Goal: Information Seeking & Learning: Learn about a topic

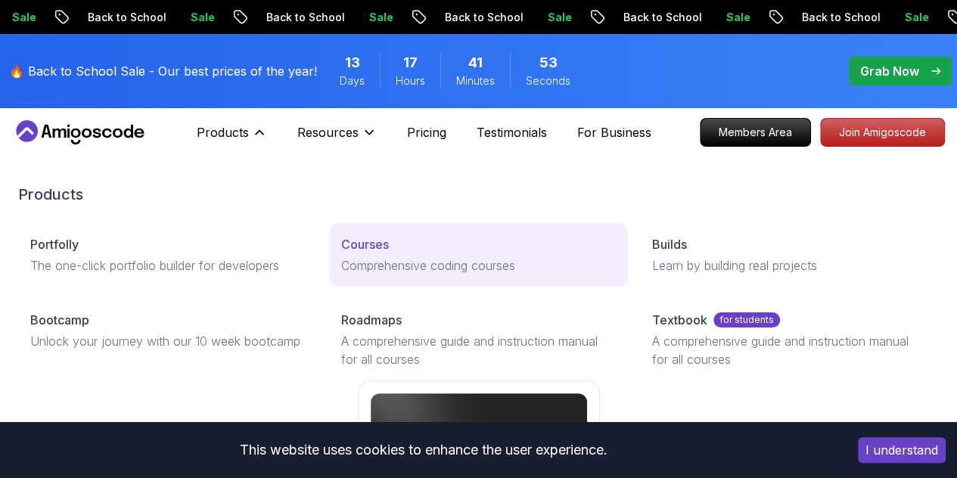
click at [341, 253] on div "Courses" at bounding box center [478, 244] width 274 height 18
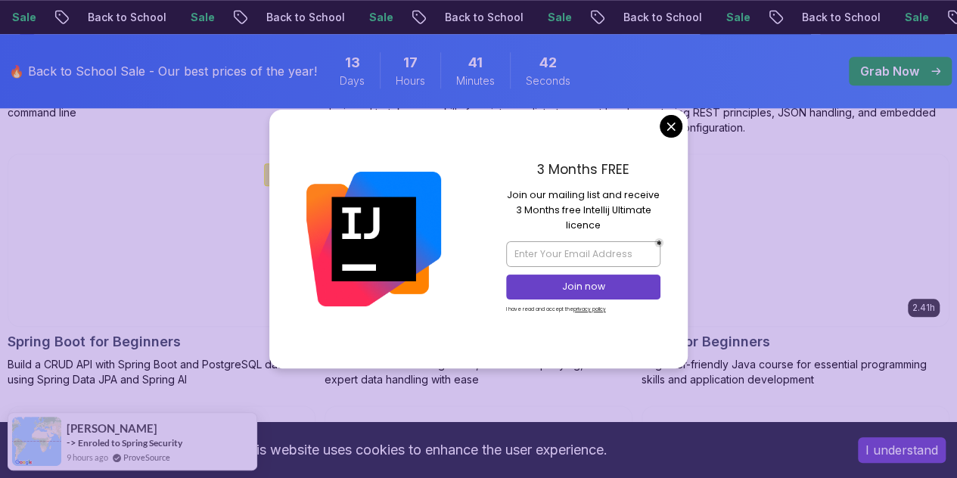
scroll to position [750, 0]
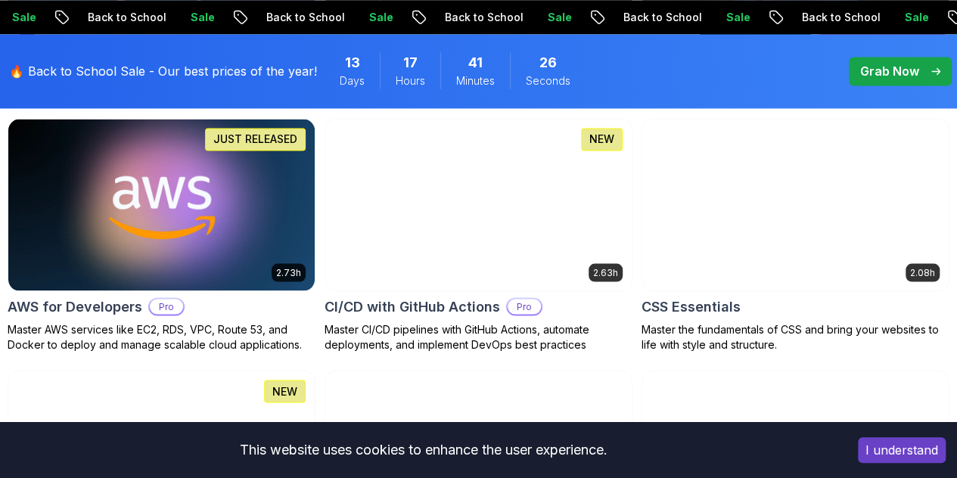
scroll to position [1289, 0]
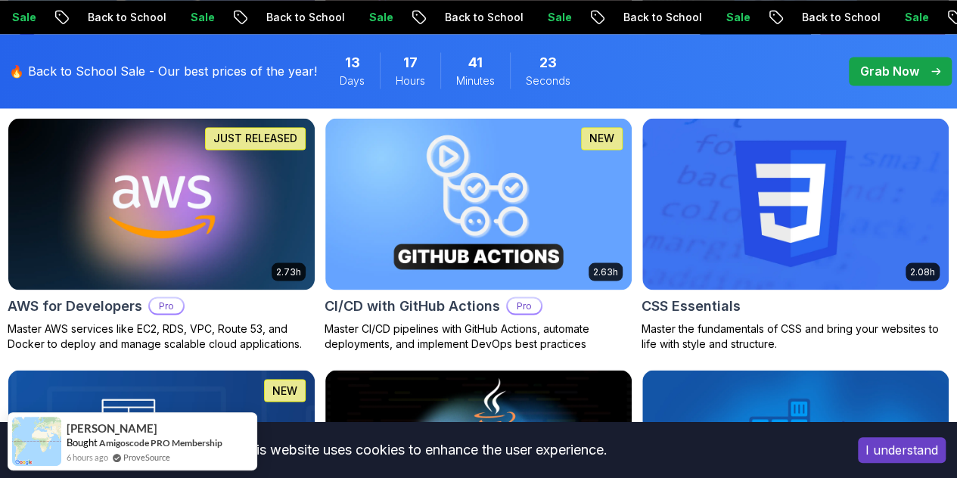
click at [0, 0] on button "Free" at bounding box center [0, 0] width 0 height 0
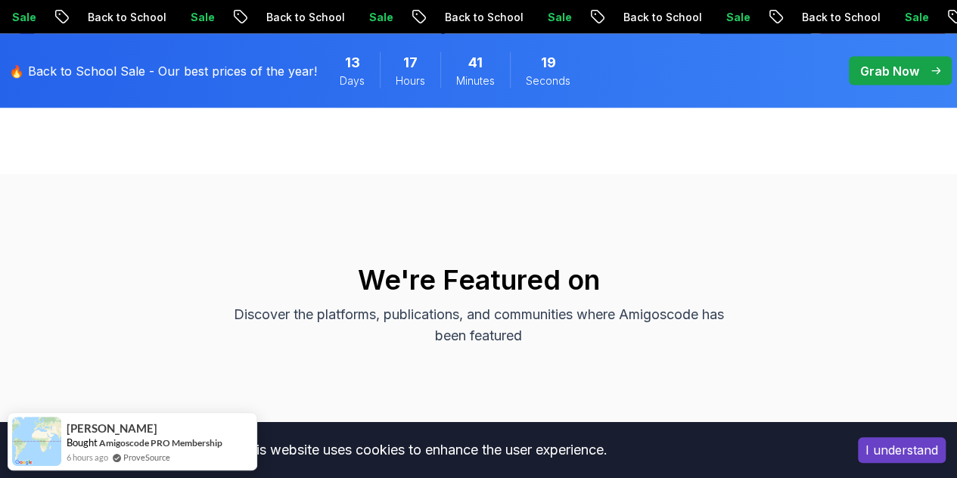
scroll to position [1521, 0]
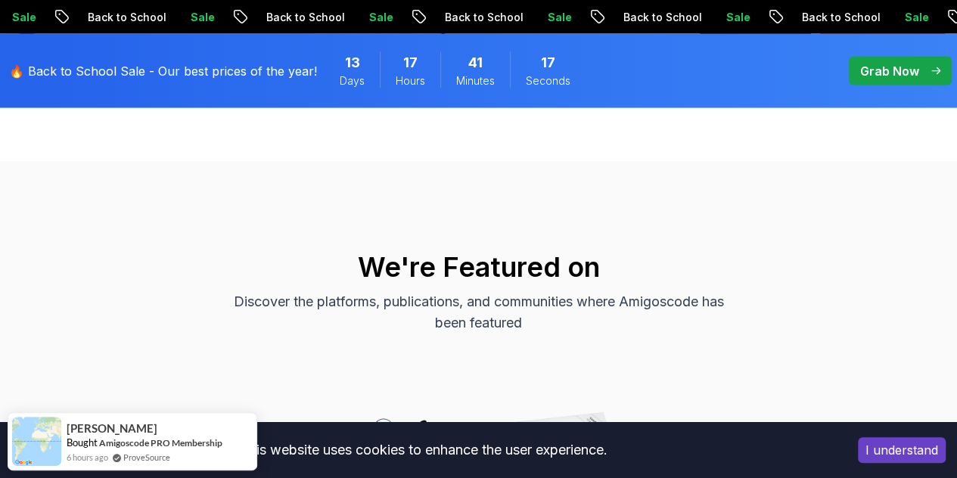
click at [892, 454] on button "I understand" at bounding box center [901, 450] width 88 height 26
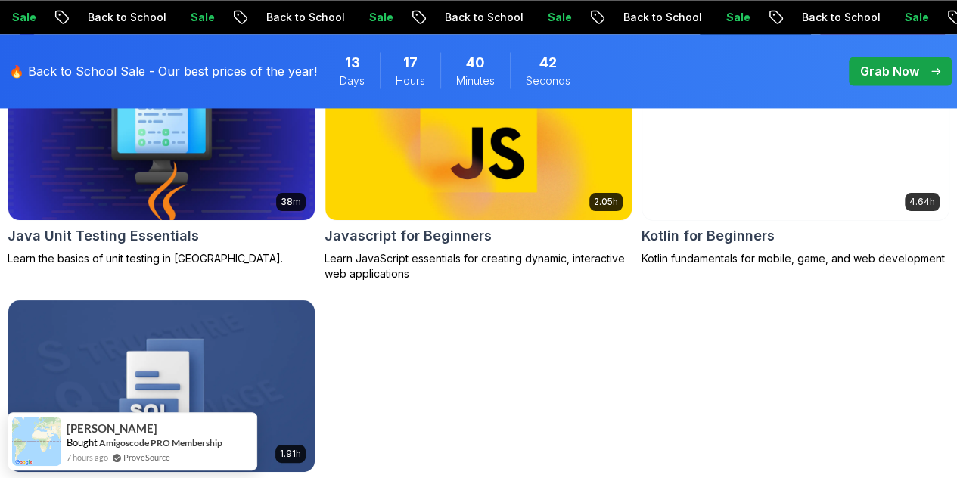
scroll to position [1094, 0]
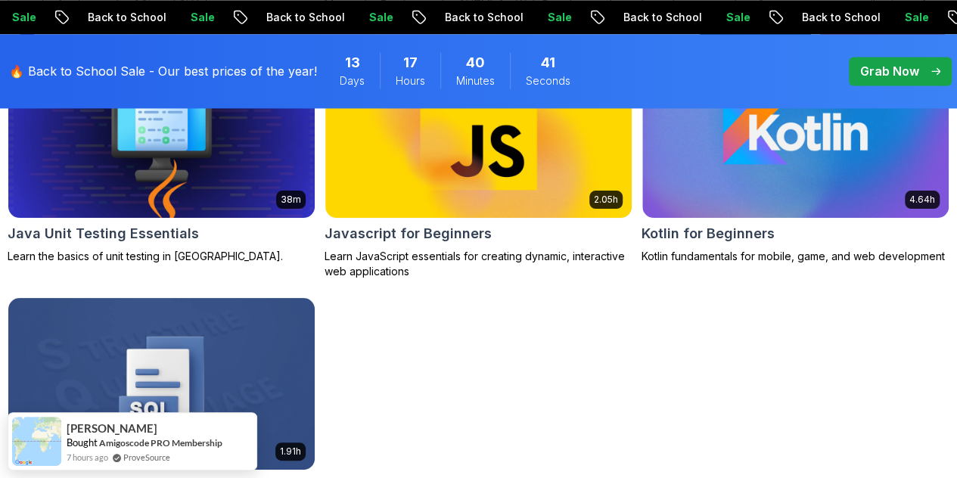
click at [0, 0] on p "Back End" at bounding box center [0, 0] width 0 height 0
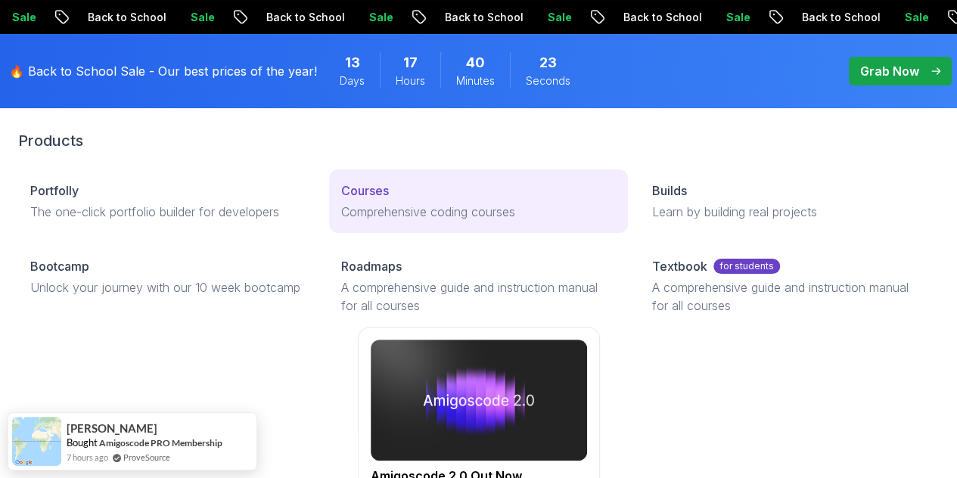
scroll to position [57, 0]
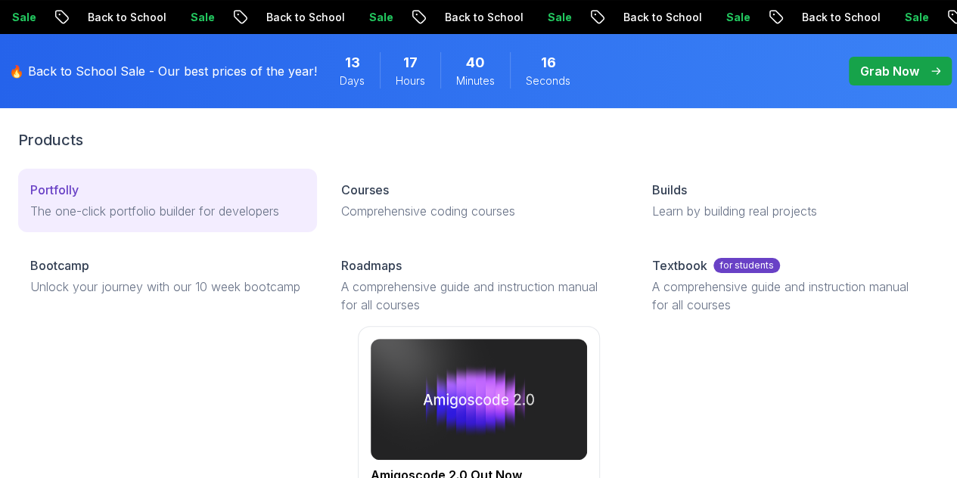
click at [201, 220] on p "The one-click portfolio builder for developers" at bounding box center [167, 211] width 274 height 18
